Goal: Information Seeking & Learning: Learn about a topic

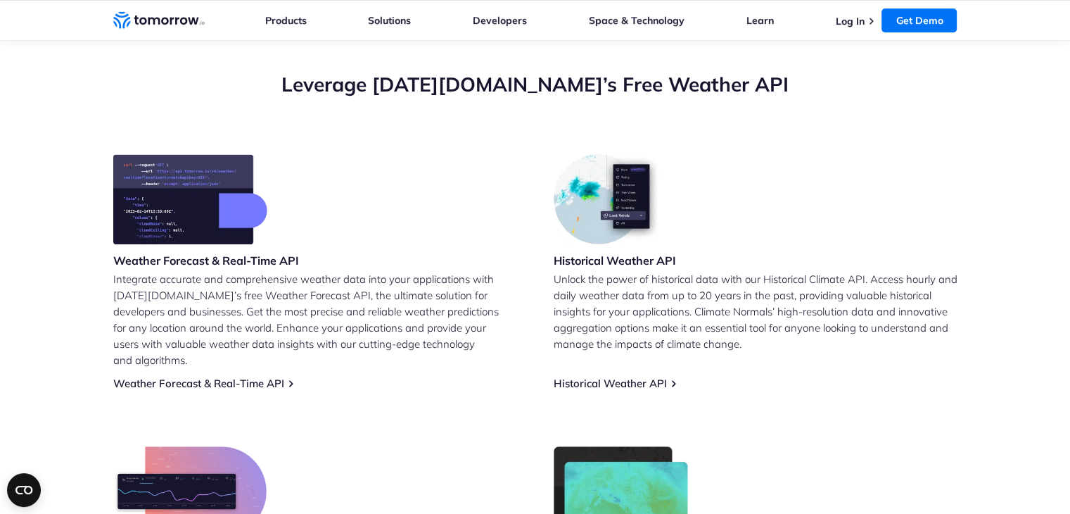
scroll to position [487, 0]
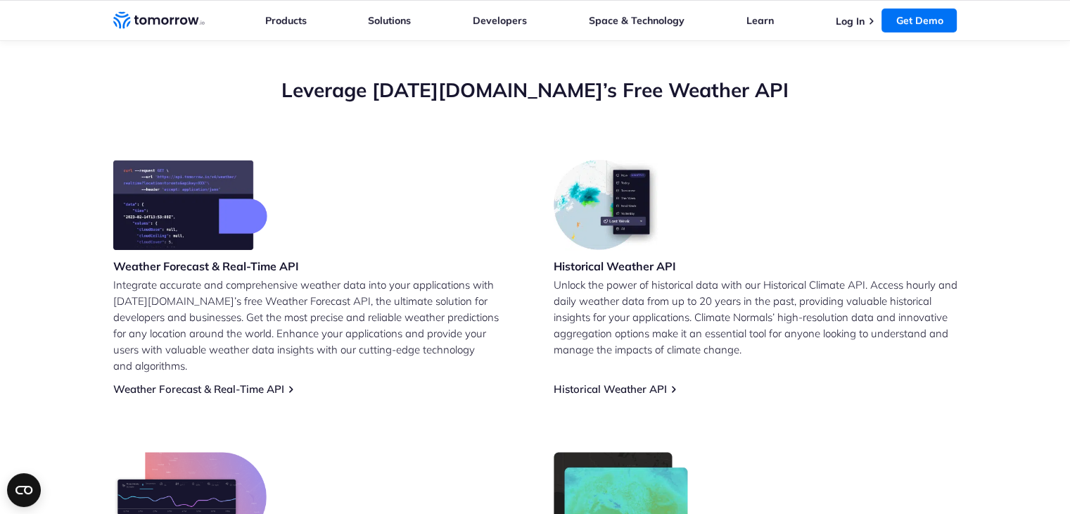
click at [214, 206] on img at bounding box center [190, 205] width 154 height 90
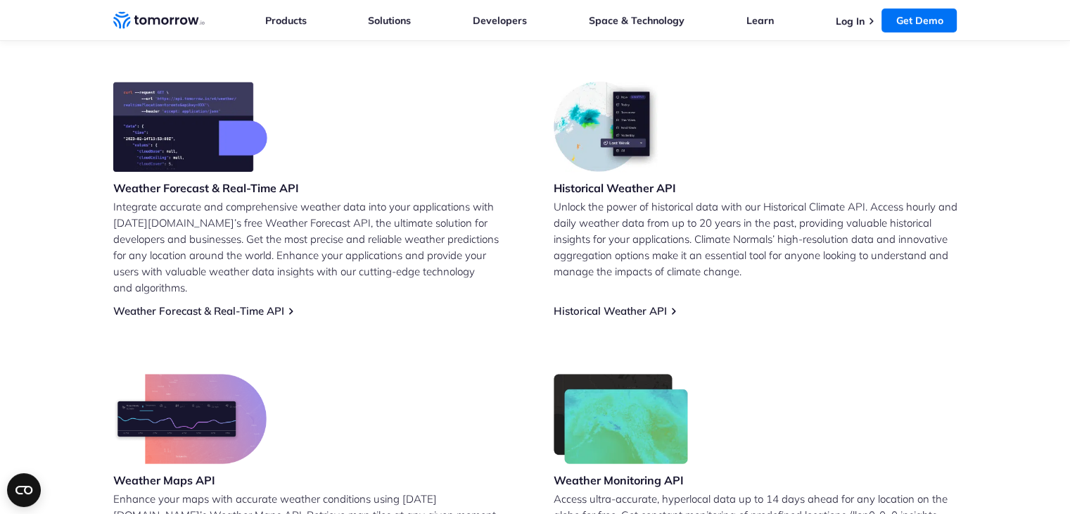
scroll to position [658, 0]
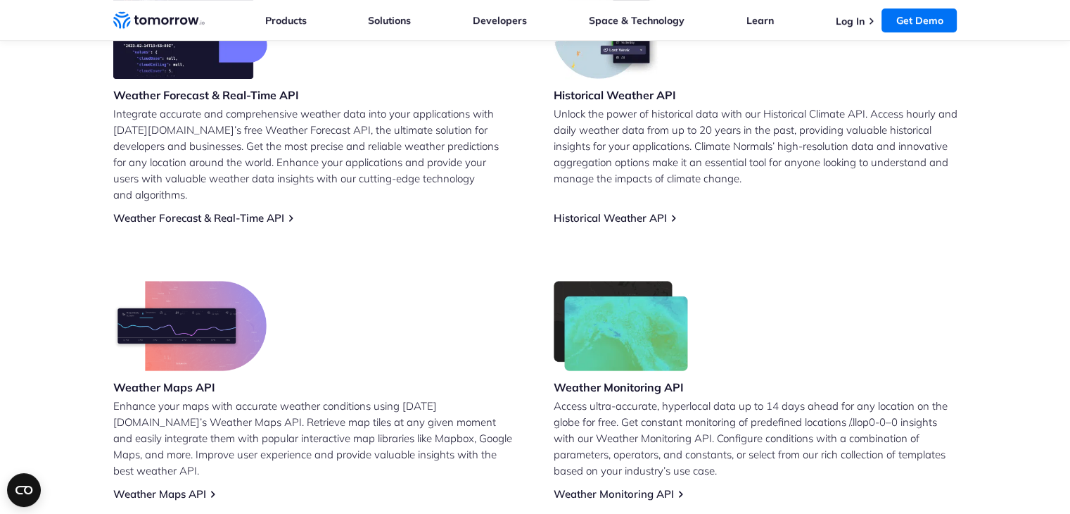
click at [188, 291] on img at bounding box center [189, 326] width 153 height 90
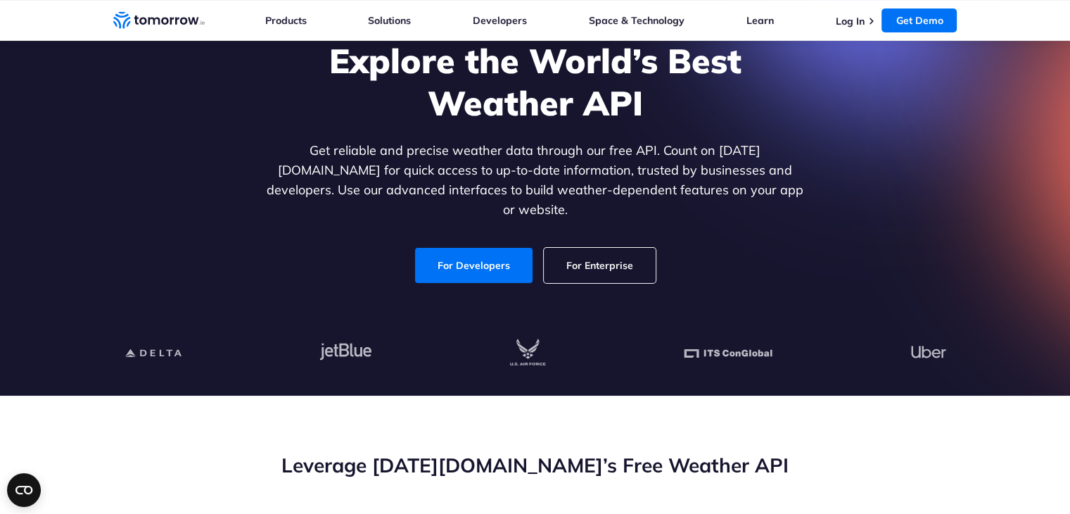
scroll to position [0, 0]
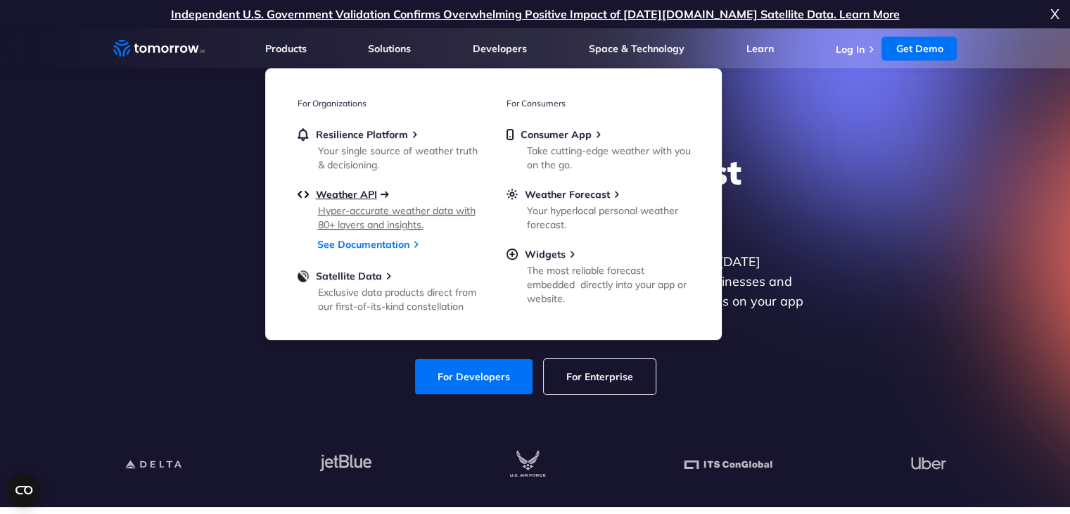
click at [366, 188] on span "Weather API" at bounding box center [346, 194] width 61 height 13
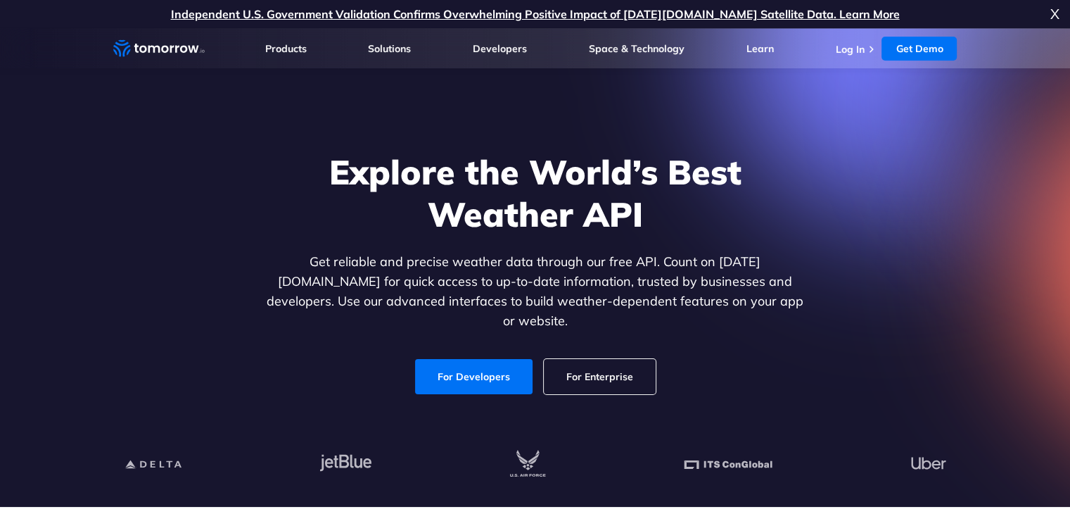
click at [500, 370] on link "For Developers" at bounding box center [473, 376] width 117 height 35
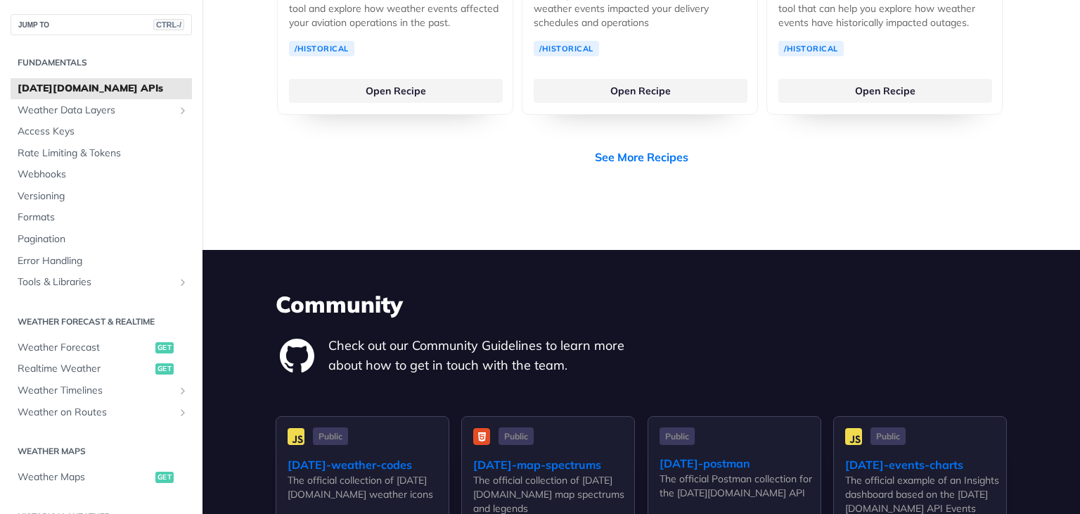
scroll to position [3461, 0]
